Goal: Task Accomplishment & Management: Use online tool/utility

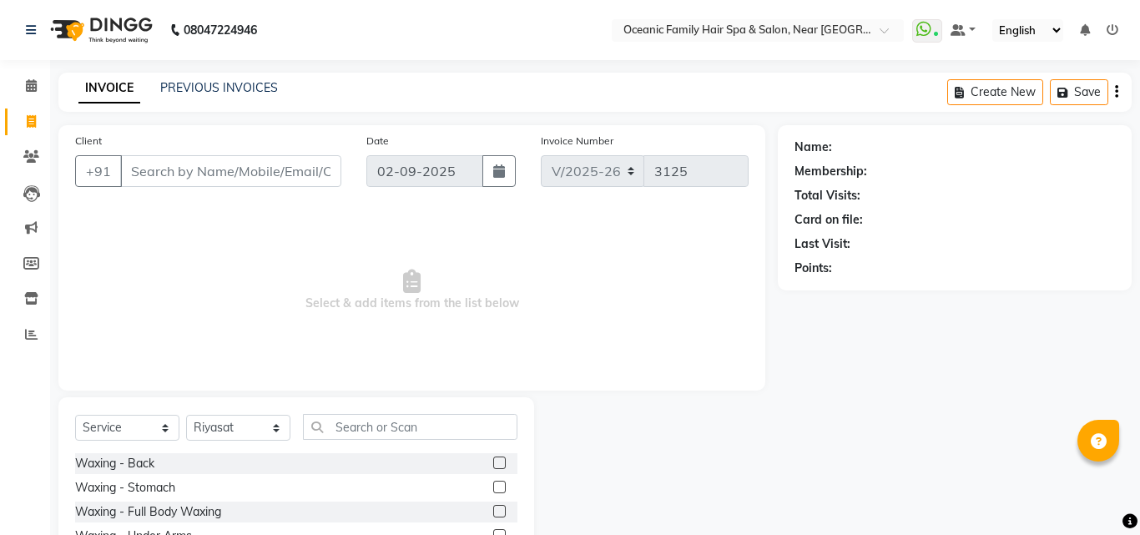
select select "4366"
select select "service"
select select "88863"
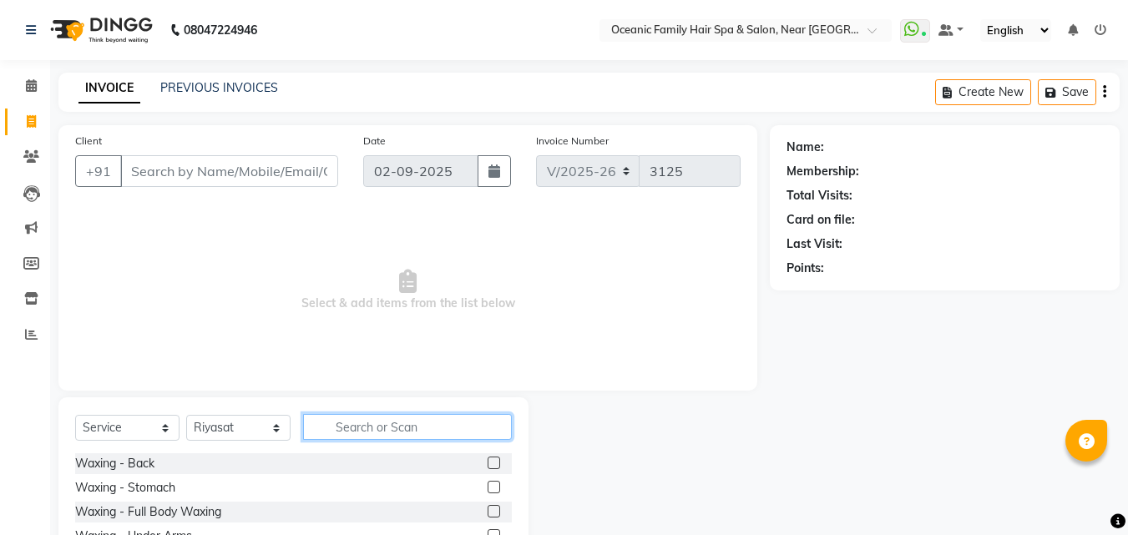
click at [391, 429] on input "text" at bounding box center [407, 427] width 209 height 26
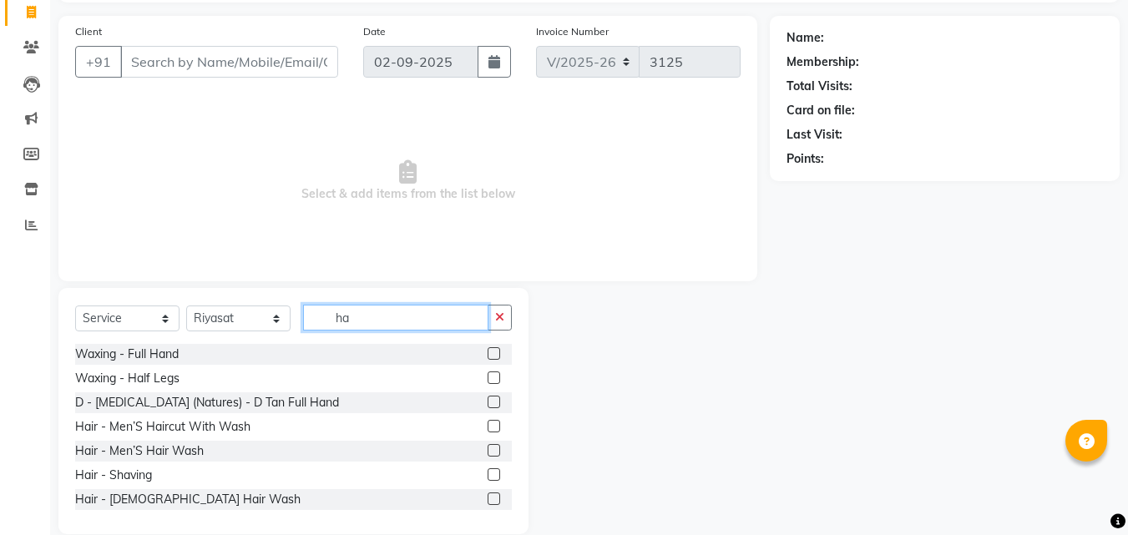
scroll to position [134, 0]
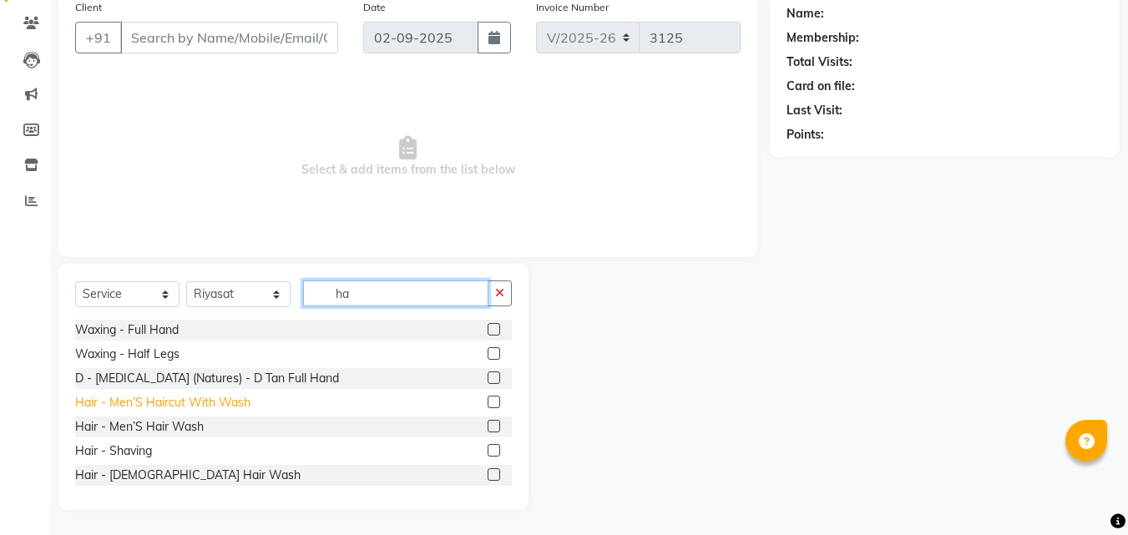
type input "ha"
click at [226, 399] on div "Hair - Men’S Haircut With Wash" at bounding box center [162, 403] width 175 height 18
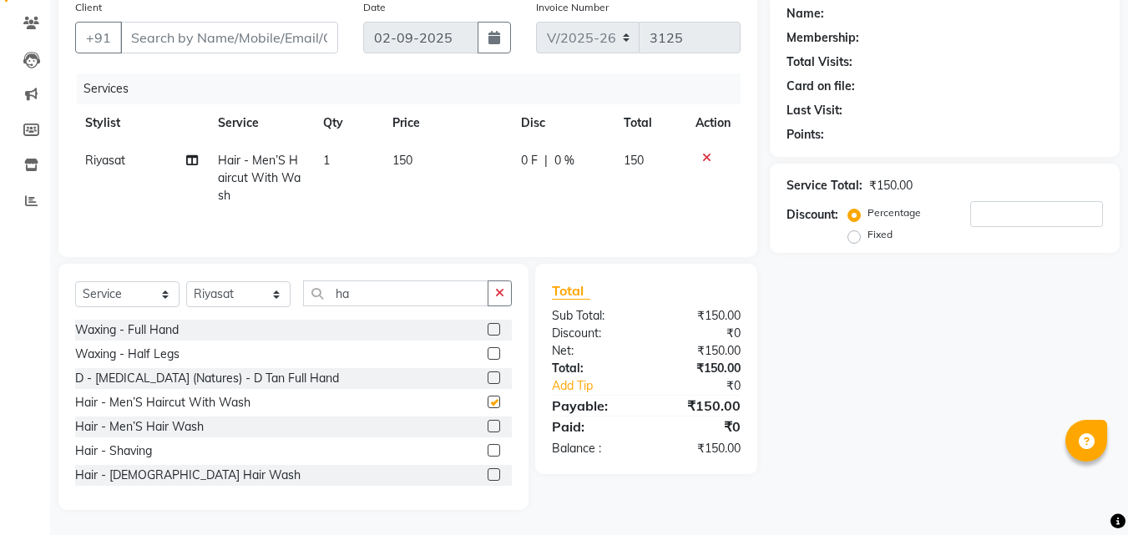
checkbox input "false"
click at [144, 23] on input "Client" at bounding box center [229, 38] width 218 height 32
type input "9"
type input "0"
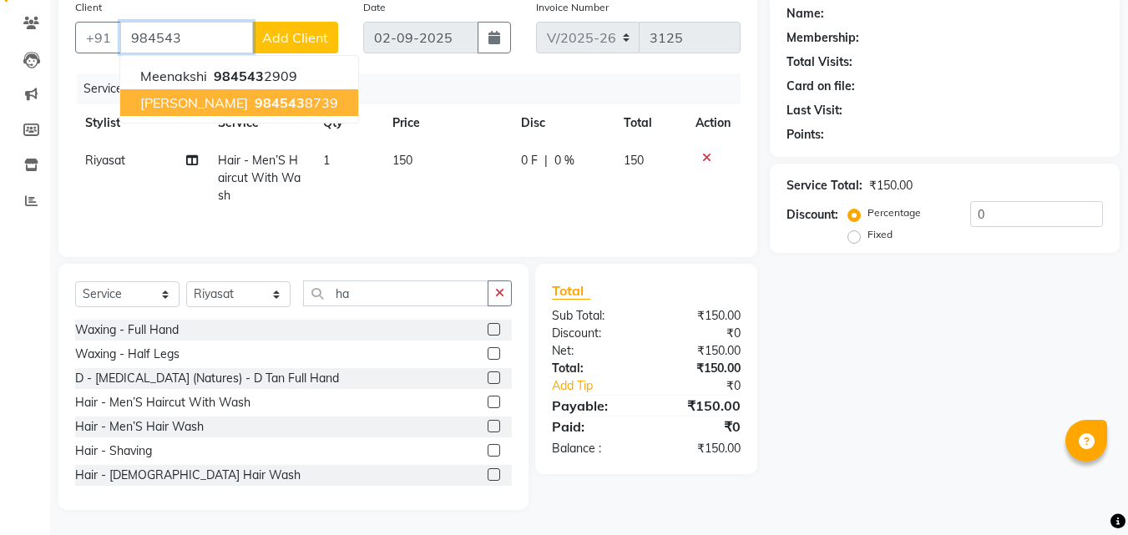
click at [306, 109] on ngb-highlight "984543 8739" at bounding box center [294, 102] width 87 height 17
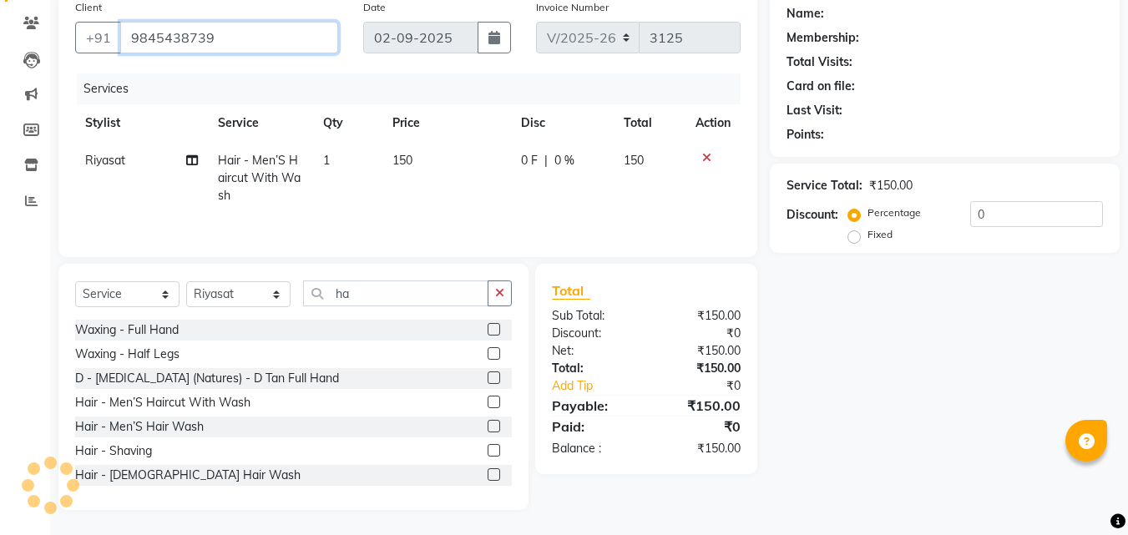
type input "9845438739"
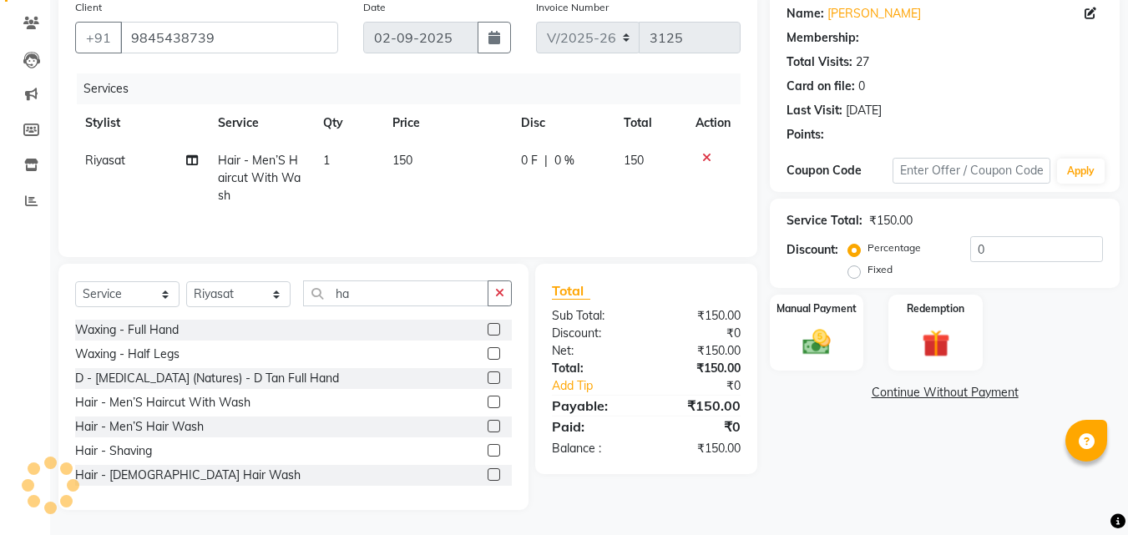
select select "1: Object"
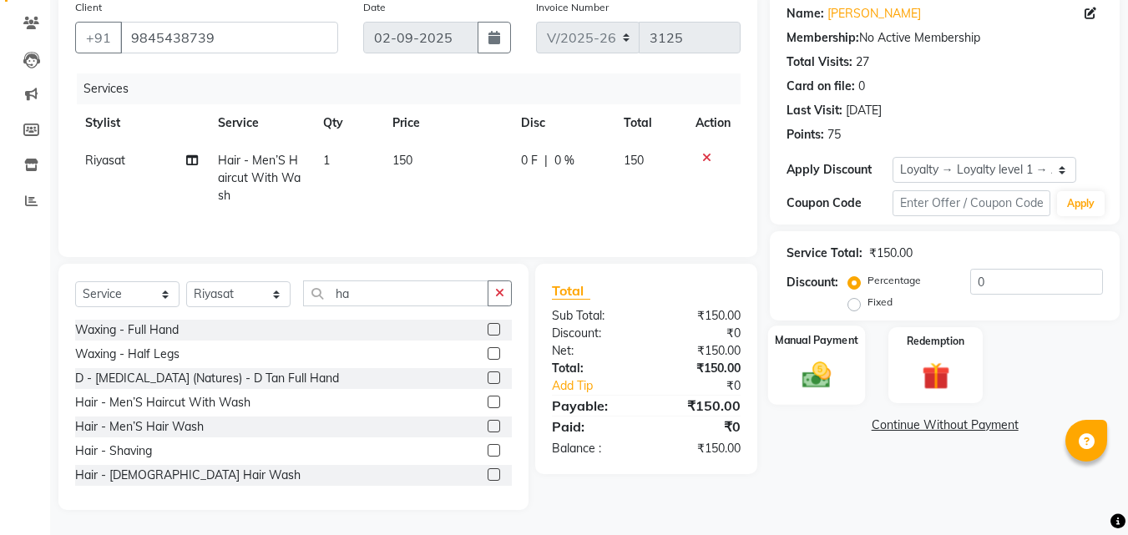
click at [821, 362] on img at bounding box center [816, 374] width 47 height 33
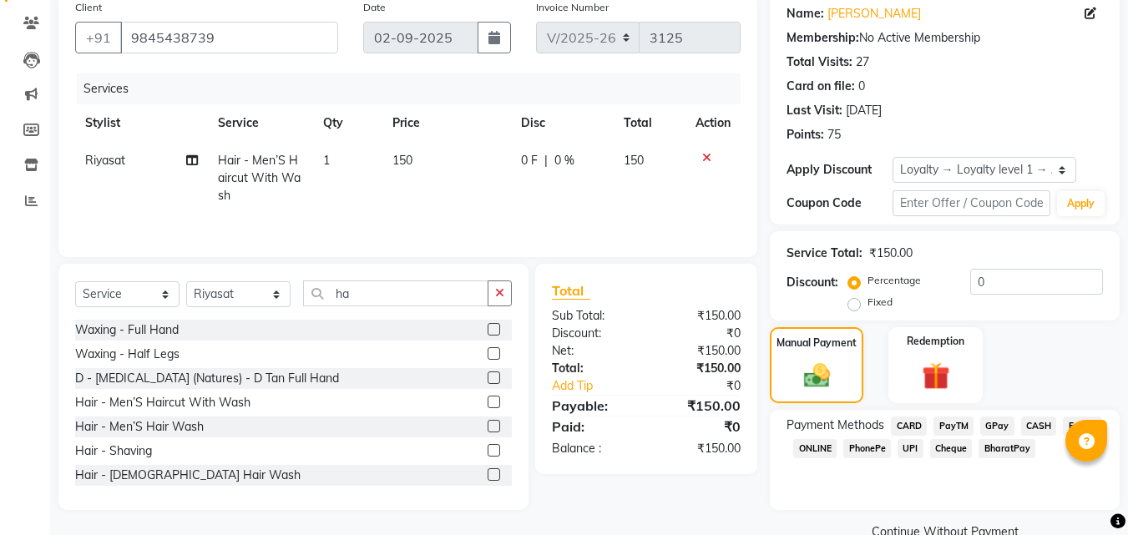
click at [1040, 426] on span "CASH" at bounding box center [1039, 426] width 36 height 19
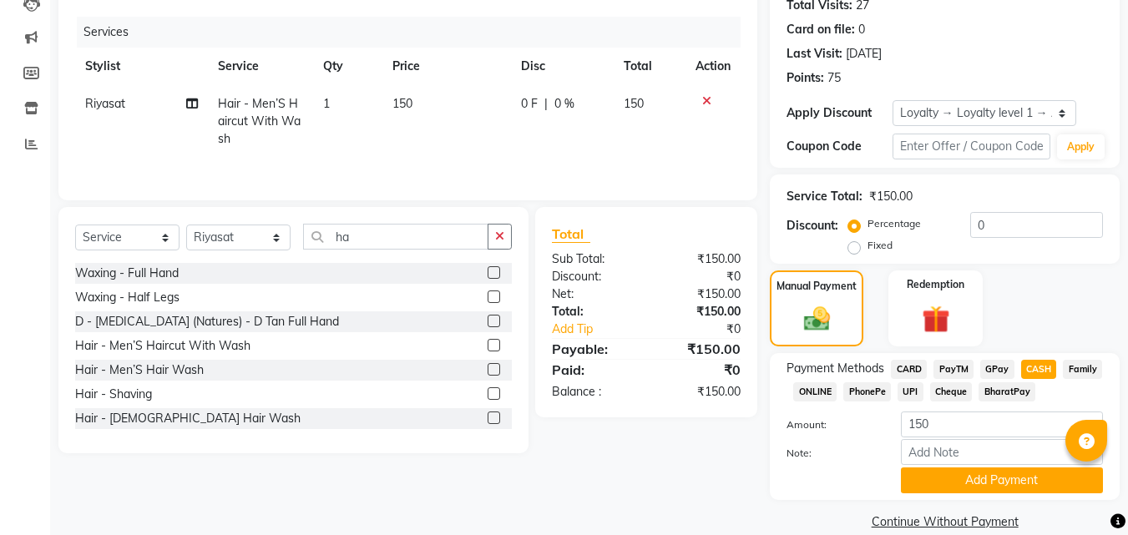
scroll to position [215, 0]
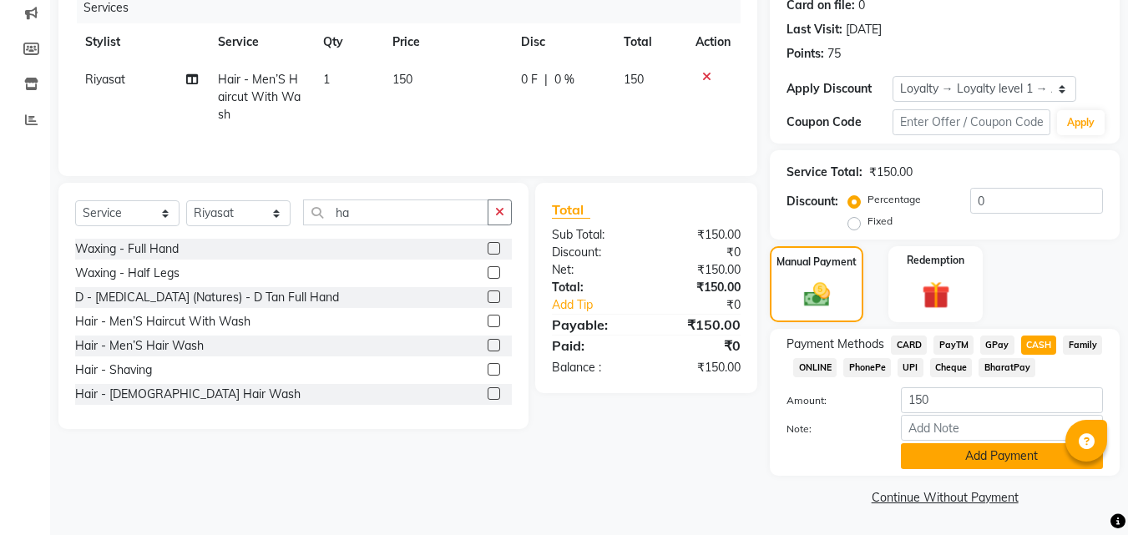
click at [989, 452] on button "Add Payment" at bounding box center [1002, 456] width 202 height 26
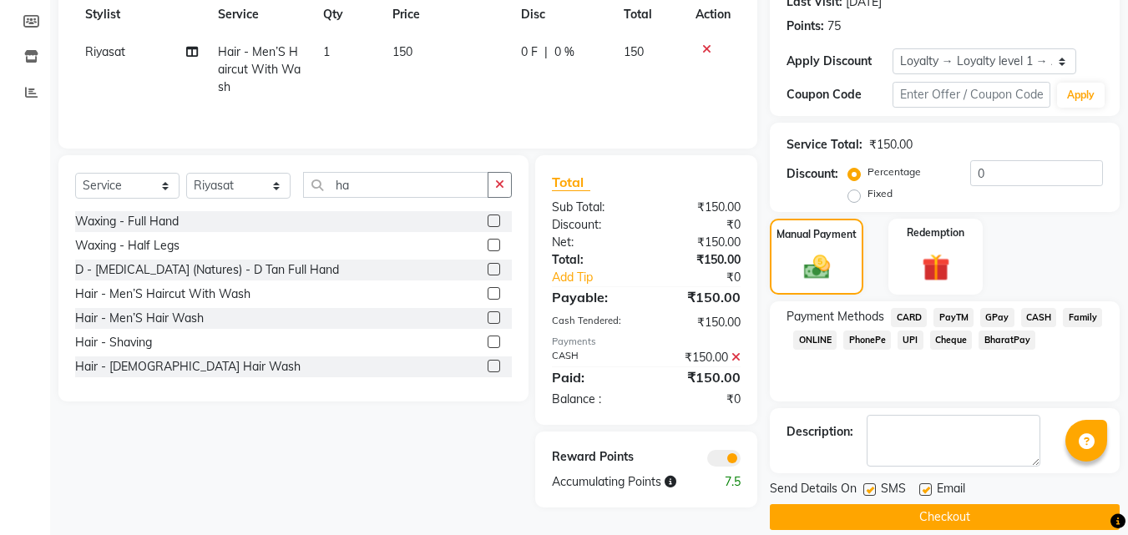
scroll to position [262, 0]
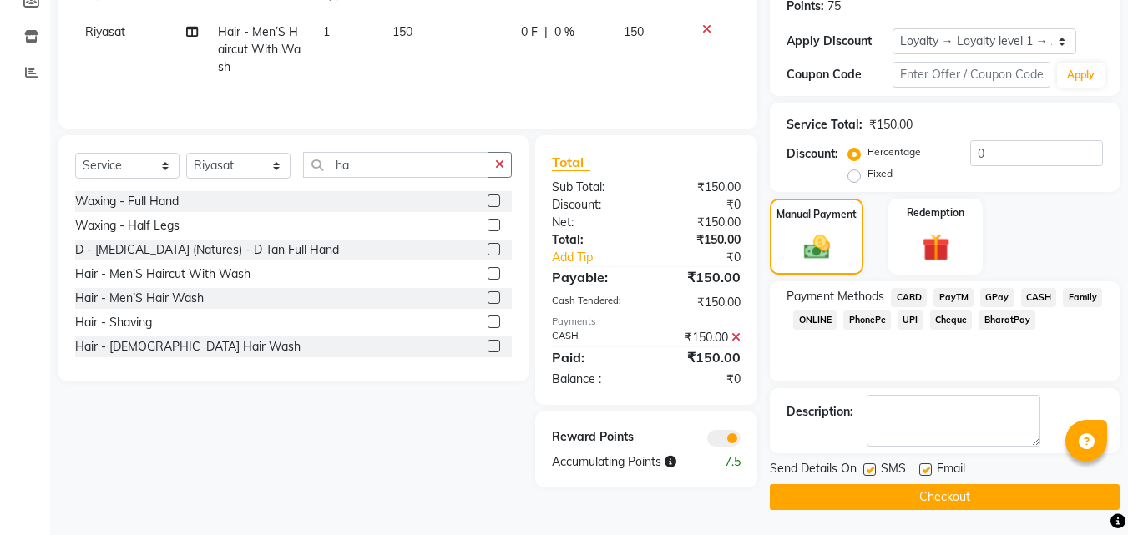
click at [971, 491] on button "Checkout" at bounding box center [945, 497] width 350 height 26
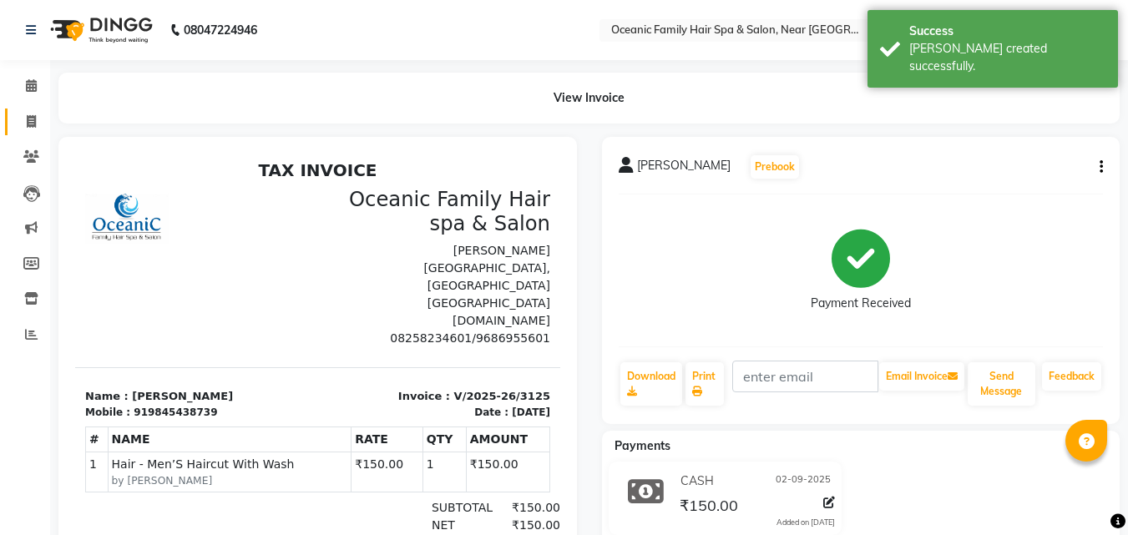
click at [31, 131] on link "Invoice" at bounding box center [25, 123] width 40 height 28
select select "4366"
select select "service"
